Goal: Transaction & Acquisition: Download file/media

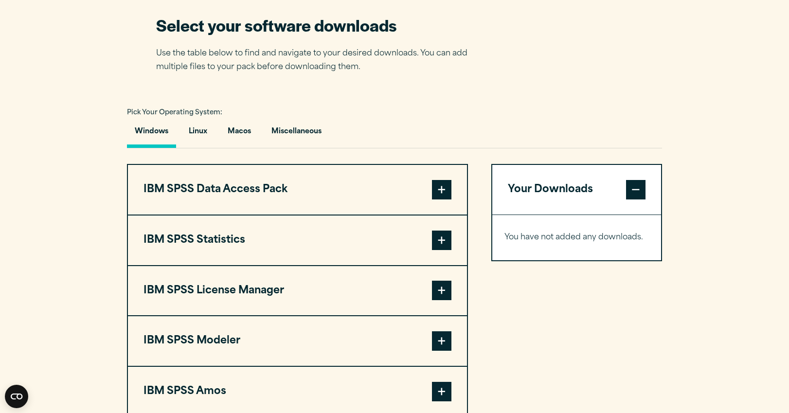
scroll to position [625, 0]
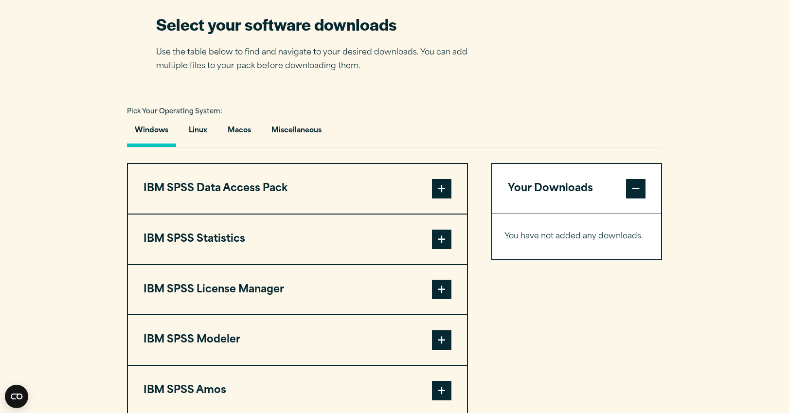
click at [444, 245] on span at bounding box center [441, 238] width 19 height 19
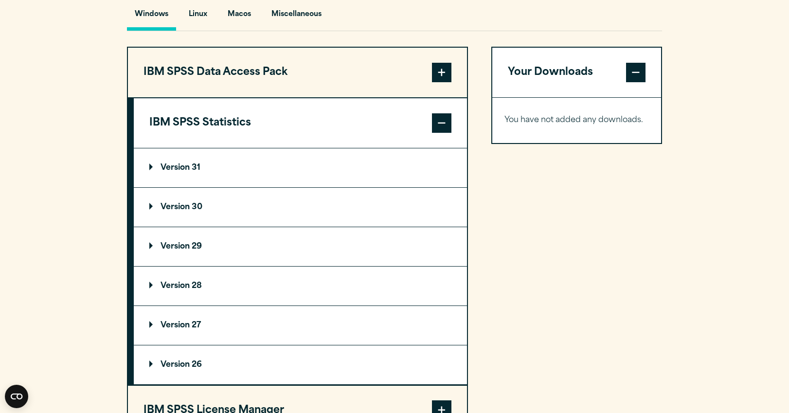
scroll to position [756, 0]
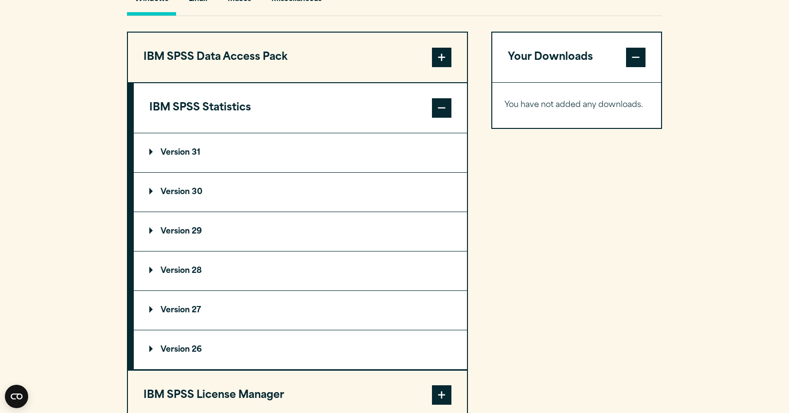
click at [390, 240] on summary "Version 29" at bounding box center [300, 231] width 333 height 39
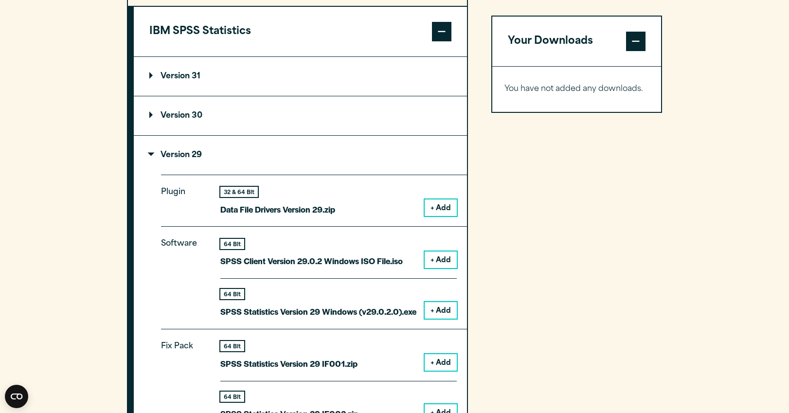
scroll to position [841, 0]
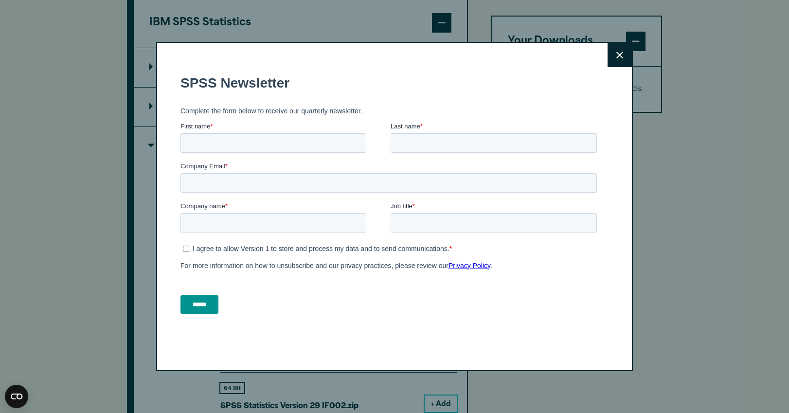
click at [618, 60] on button "Close" at bounding box center [619, 55] width 24 height 24
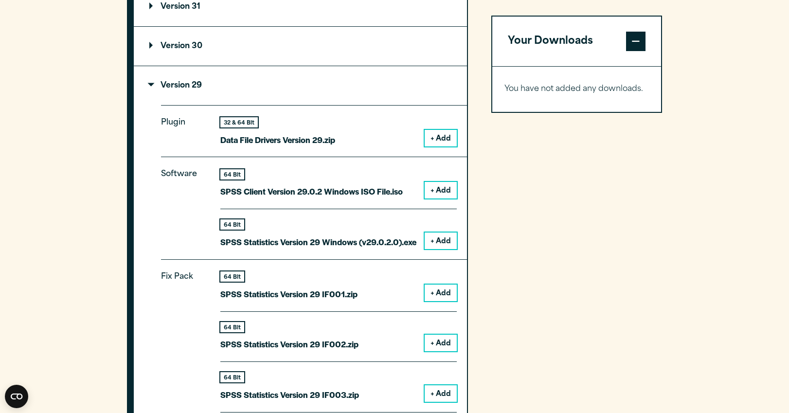
scroll to position [901, 0]
click at [438, 197] on button "+ Add" at bounding box center [440, 190] width 32 height 17
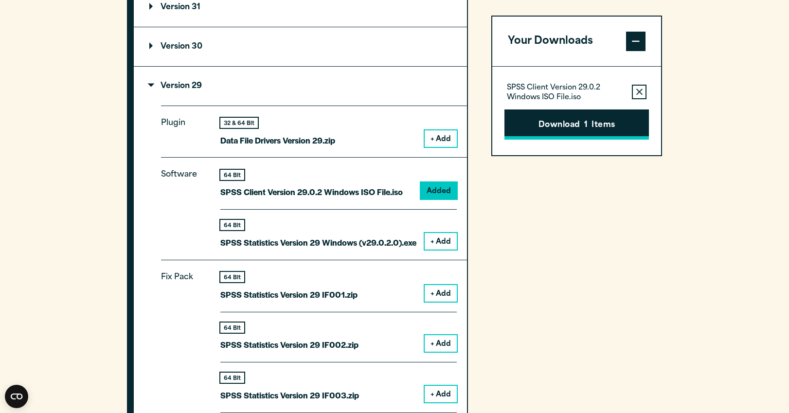
click at [573, 125] on button "Download 1 Items" at bounding box center [576, 124] width 144 height 30
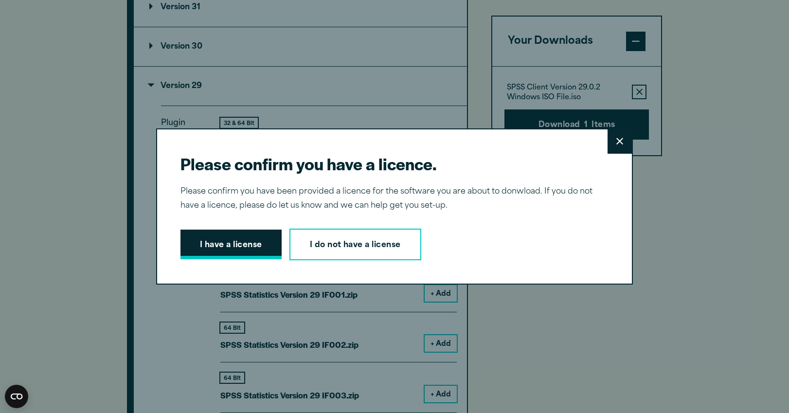
click at [231, 247] on button "I have a license" at bounding box center [230, 244] width 101 height 30
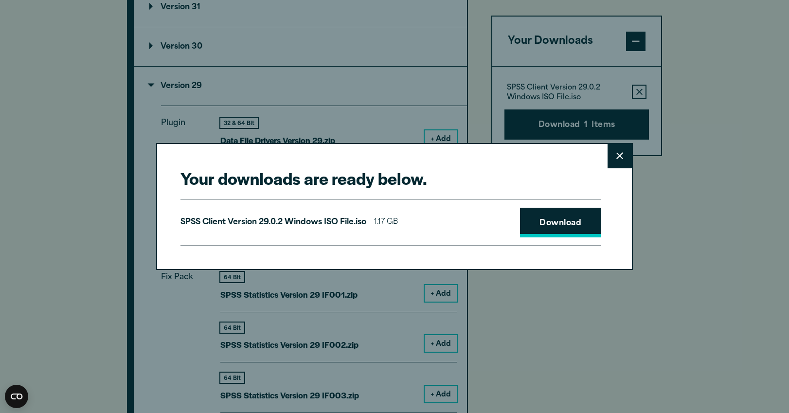
click at [560, 221] on link "Download" at bounding box center [560, 223] width 81 height 30
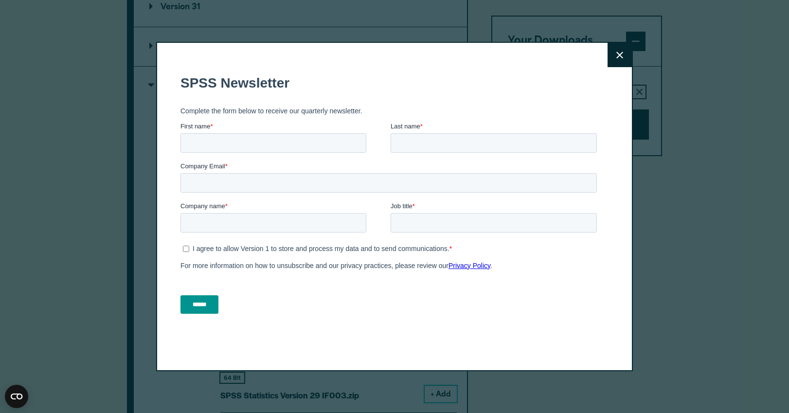
click at [616, 54] on icon at bounding box center [619, 55] width 7 height 7
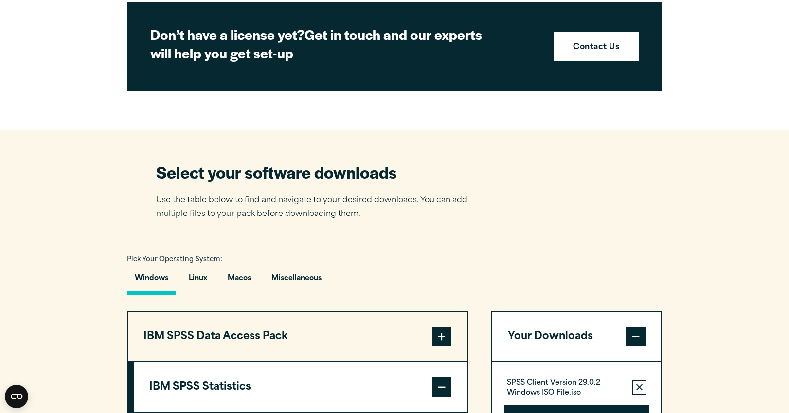
scroll to position [478, 0]
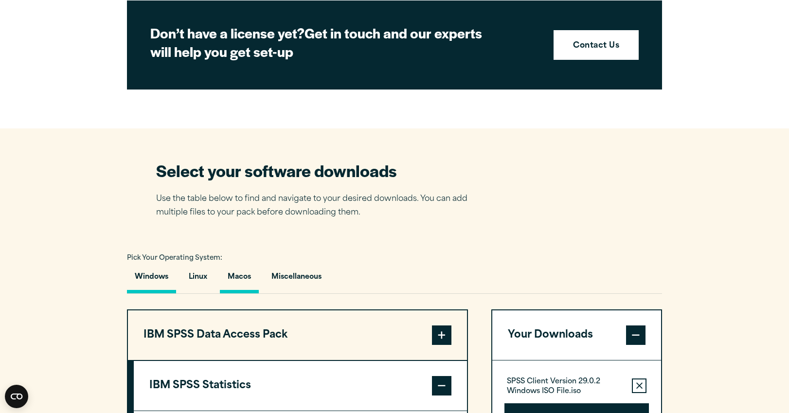
click at [246, 280] on button "Macos" at bounding box center [239, 279] width 39 height 28
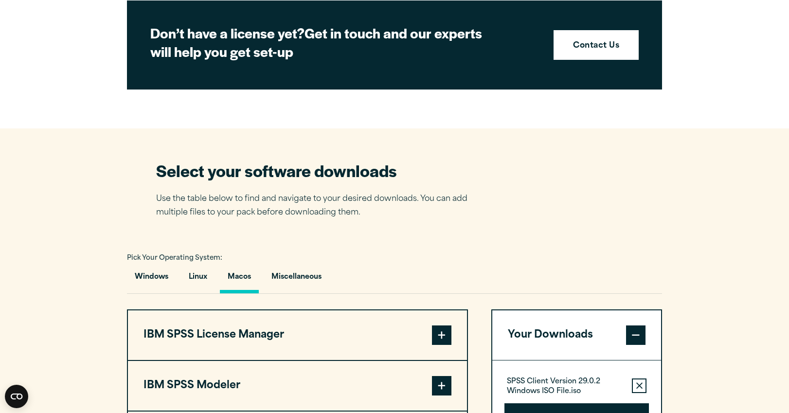
click at [246, 280] on button "Macos" at bounding box center [239, 279] width 39 height 28
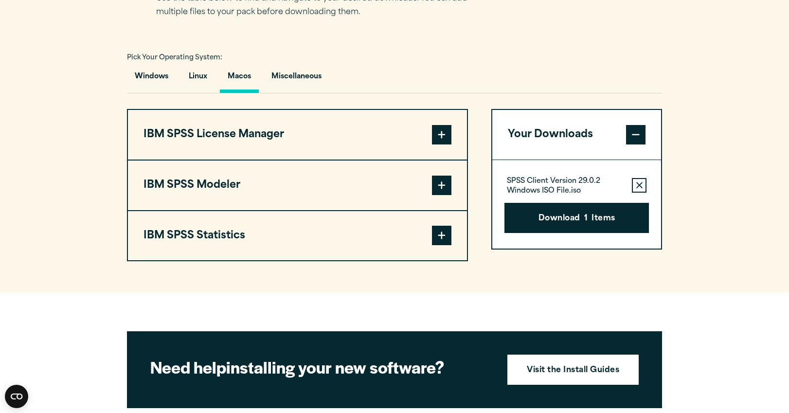
scroll to position [680, 0]
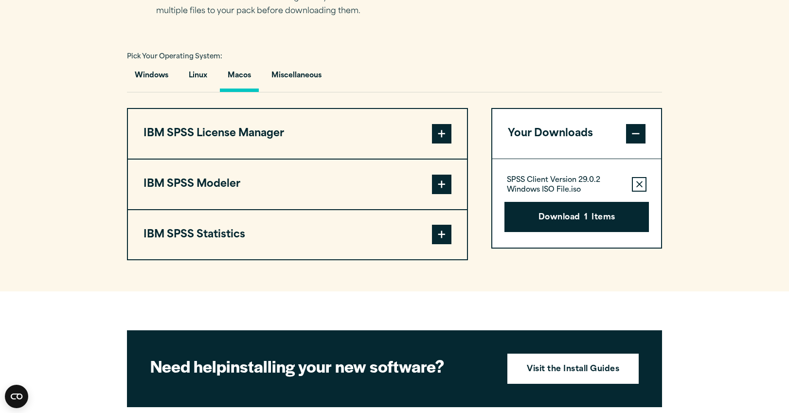
click at [441, 244] on span at bounding box center [441, 234] width 19 height 19
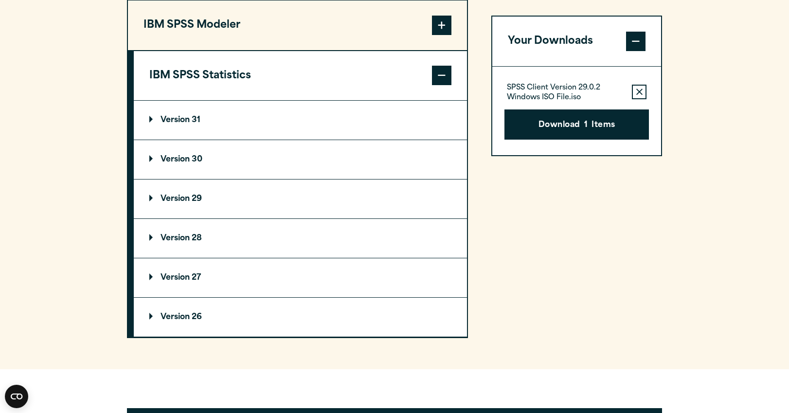
scroll to position [838, 0]
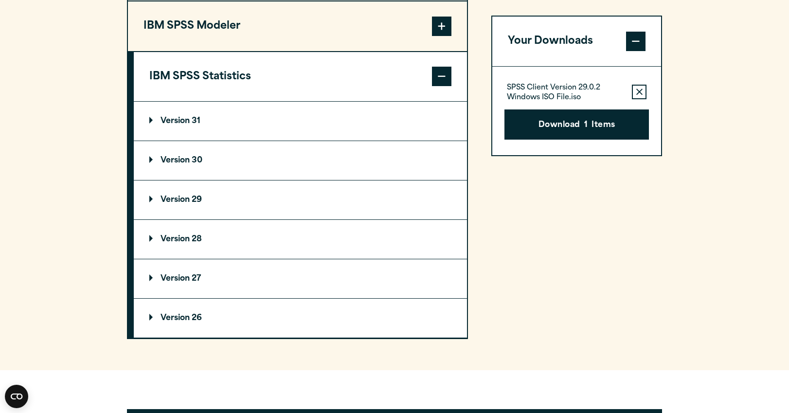
click at [196, 196] on summary "Version 29" at bounding box center [300, 199] width 333 height 39
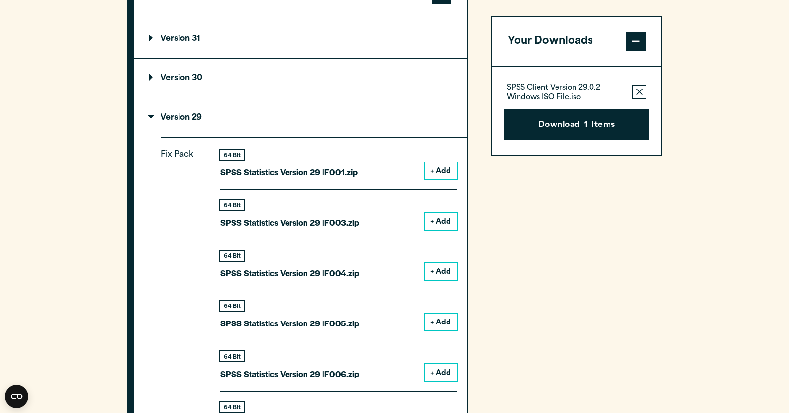
scroll to position [921, 0]
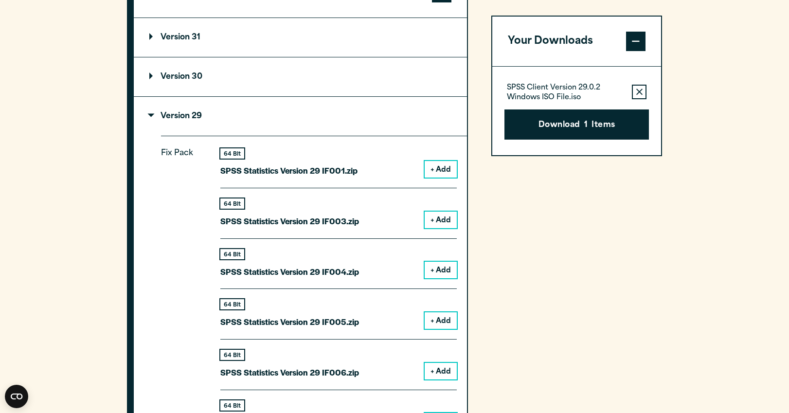
click at [445, 168] on button "+ Add" at bounding box center [440, 169] width 32 height 17
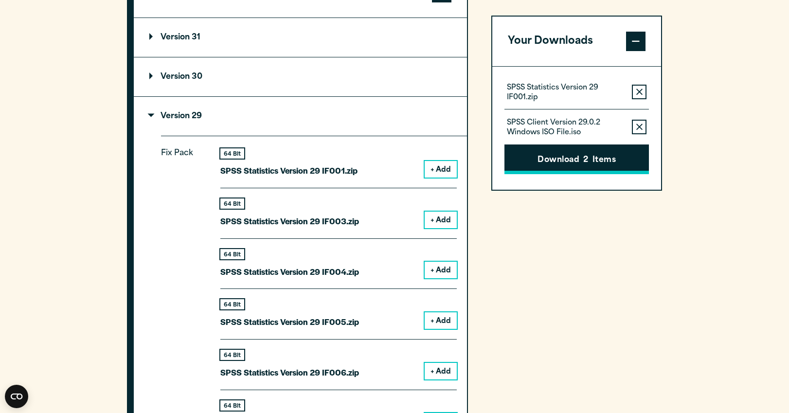
click at [595, 162] on button "Download 2 Items" at bounding box center [576, 159] width 144 height 30
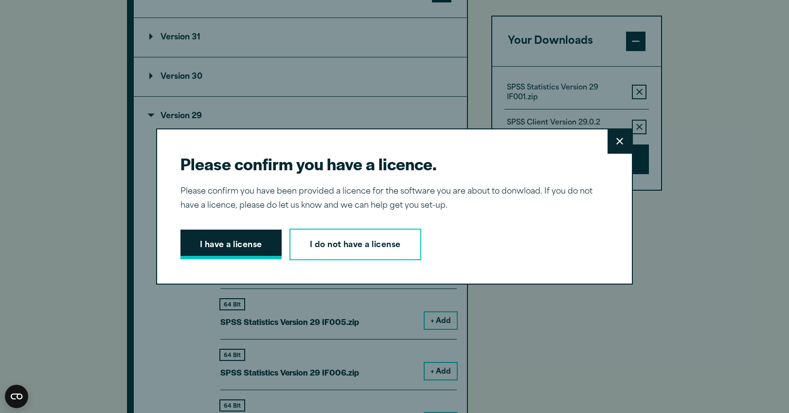
click at [246, 246] on button "I have a license" at bounding box center [230, 244] width 101 height 30
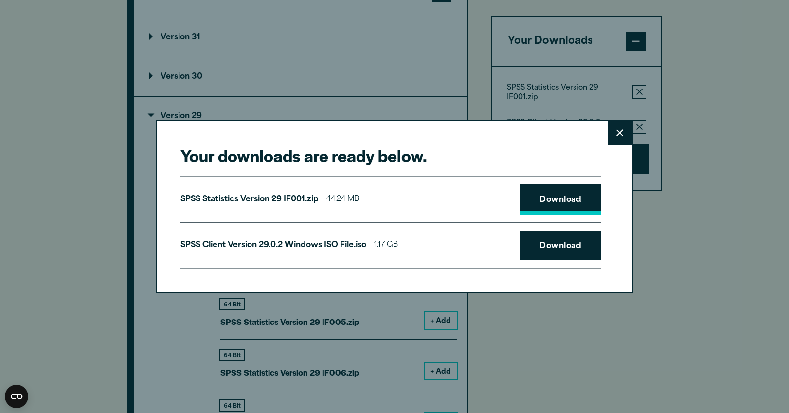
click at [549, 204] on link "Download" at bounding box center [560, 199] width 81 height 30
click at [624, 136] on button "Close" at bounding box center [619, 133] width 24 height 24
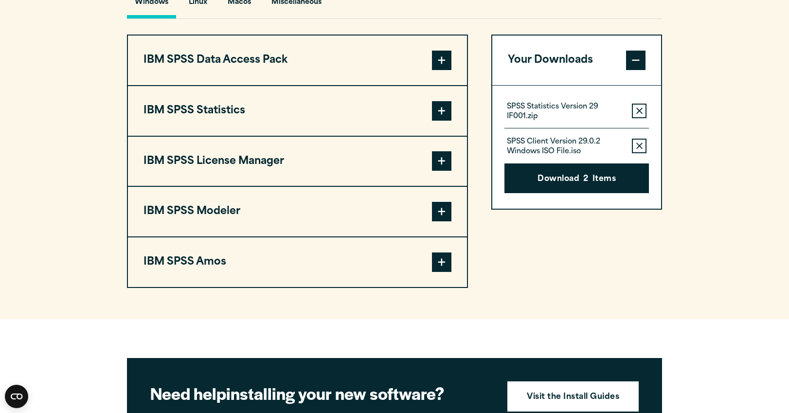
scroll to position [747, 0]
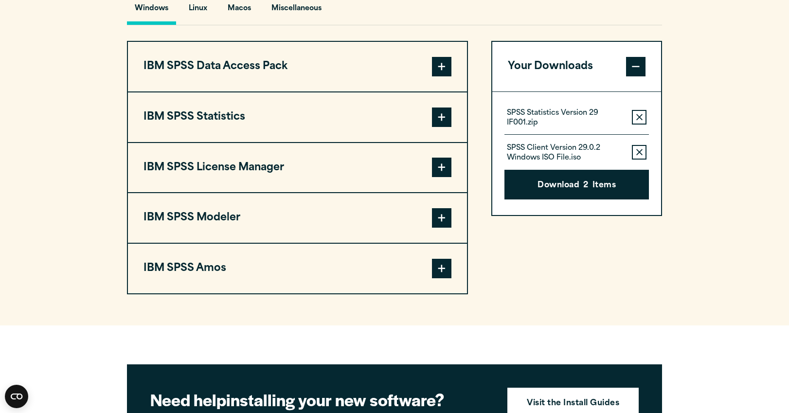
click at [634, 119] on button "Remove this item from your software download list" at bounding box center [638, 117] width 15 height 15
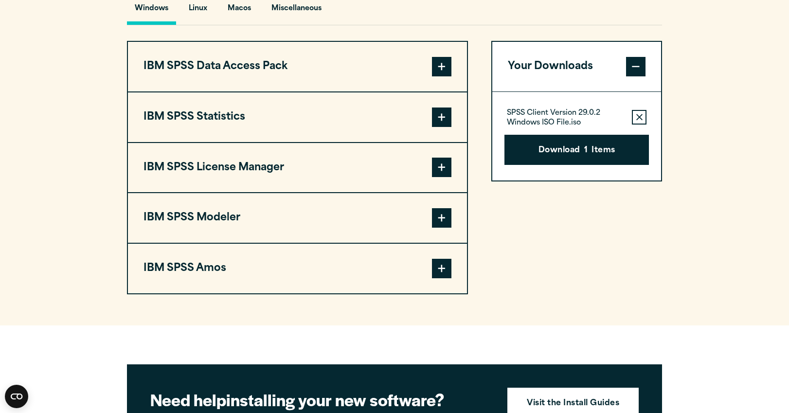
click at [631, 114] on div "SPSS Client Version 29.0.2 Windows ISO File.iso Remove this item from your soft…" at bounding box center [576, 116] width 144 height 19
click at [640, 120] on icon "button" at bounding box center [639, 117] width 6 height 6
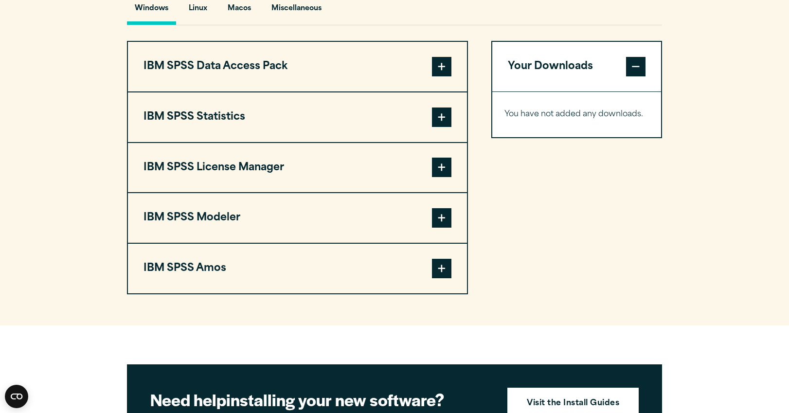
click at [438, 121] on span at bounding box center [441, 116] width 19 height 19
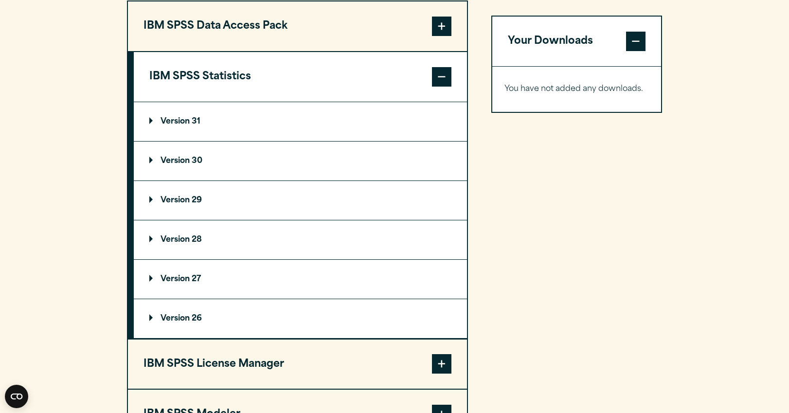
scroll to position [793, 0]
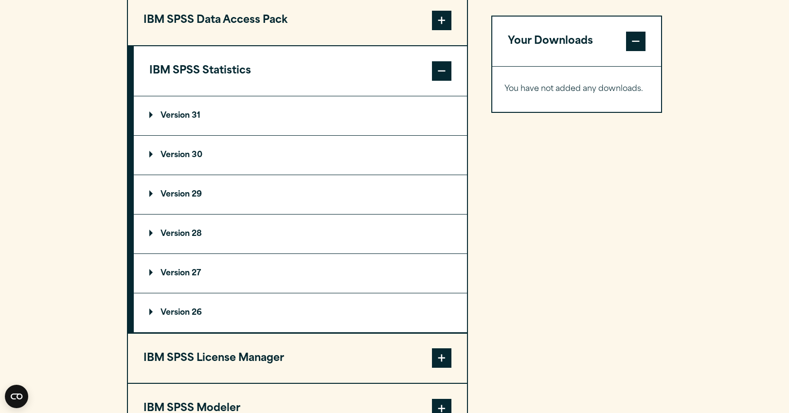
click at [194, 197] on p "Version 29" at bounding box center [175, 195] width 53 height 8
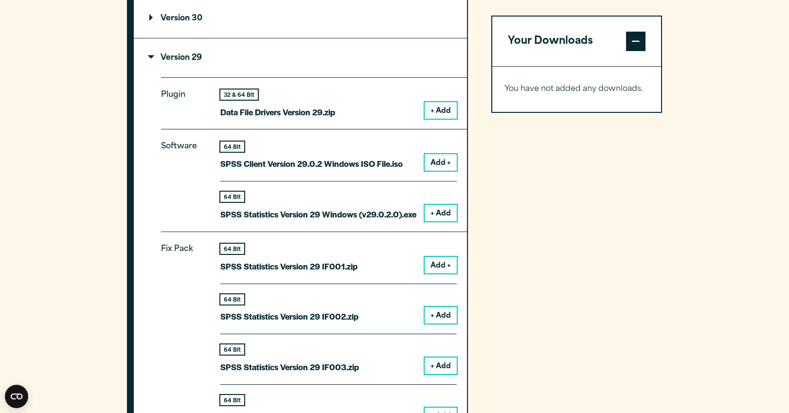
scroll to position [935, 0]
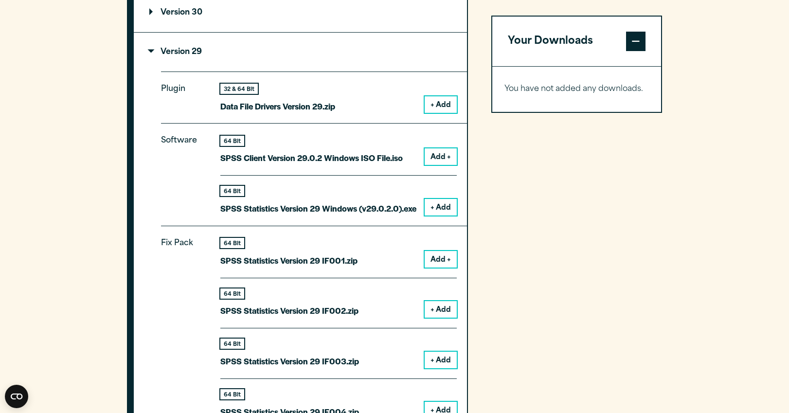
click at [440, 161] on button "Add +" at bounding box center [440, 156] width 32 height 17
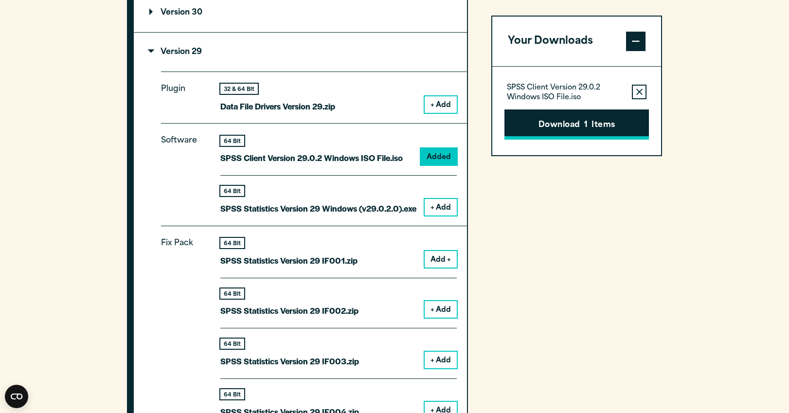
click at [573, 128] on button "Download 1 Items" at bounding box center [576, 124] width 144 height 30
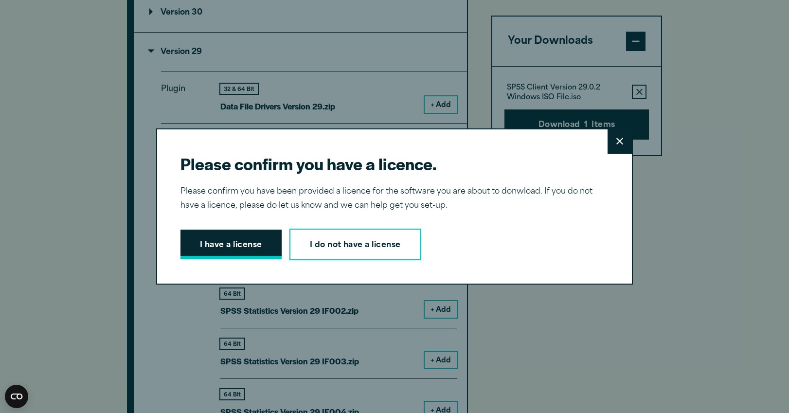
click at [215, 244] on button "I have a license" at bounding box center [230, 244] width 101 height 30
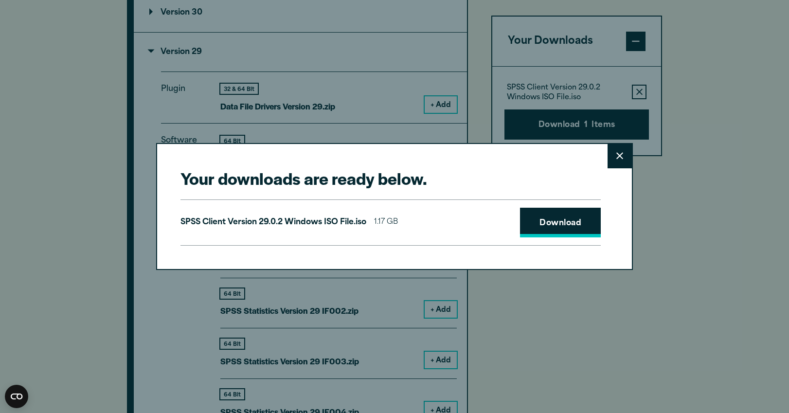
click at [562, 226] on link "Download" at bounding box center [560, 223] width 81 height 30
click at [618, 159] on icon at bounding box center [619, 155] width 7 height 7
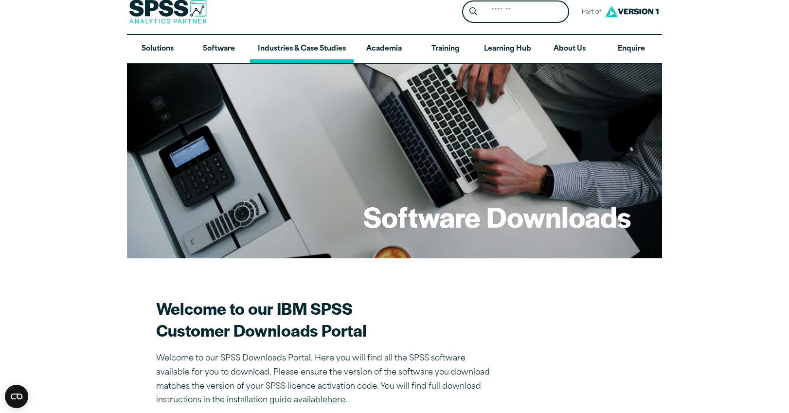
scroll to position [0, 0]
